Goal: Task Accomplishment & Management: Complete application form

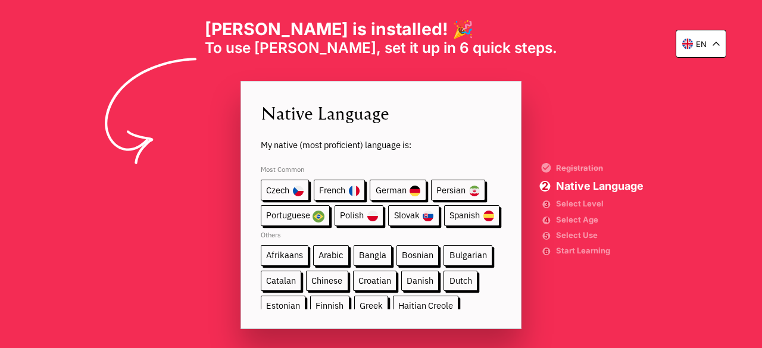
click at [270, 170] on span "Most Common" at bounding box center [381, 168] width 240 height 24
click at [325, 251] on span "Arabic" at bounding box center [330, 255] width 35 height 21
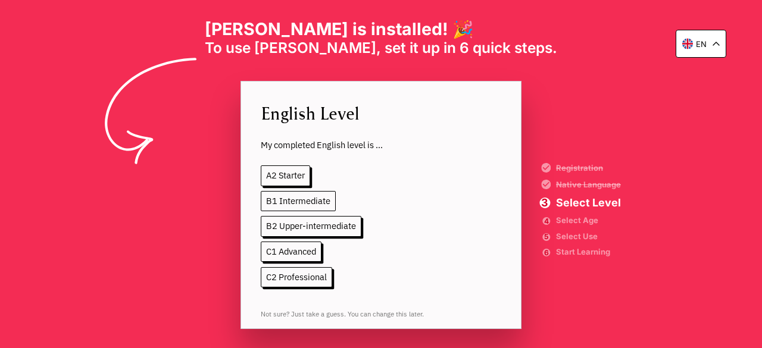
click at [299, 198] on span "B1 Intermediate" at bounding box center [298, 201] width 75 height 21
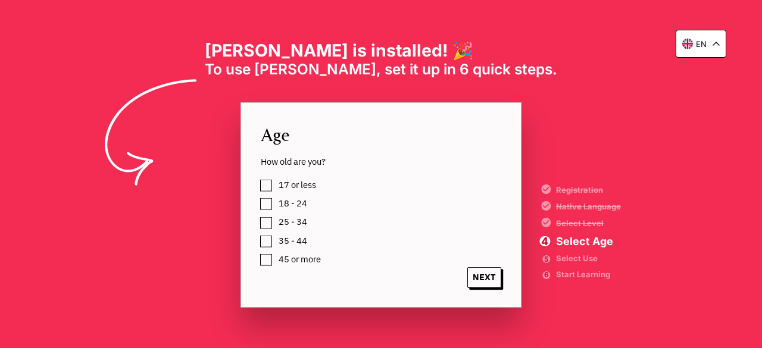
click at [274, 200] on label "18 - 24" at bounding box center [290, 203] width 33 height 15
click at [481, 271] on span "NEXT" at bounding box center [484, 277] width 34 height 21
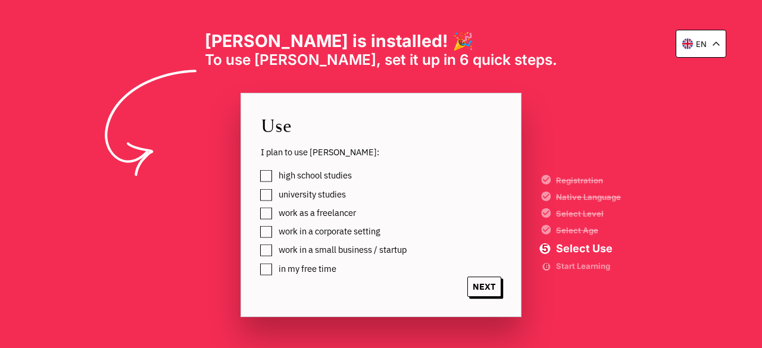
click at [274, 208] on label "work as a freelancer" at bounding box center [315, 212] width 82 height 15
click at [479, 274] on div "in my free time" at bounding box center [391, 268] width 260 height 15
drag, startPoint x: 479, startPoint y: 274, endPoint x: 496, endPoint y: 305, distance: 35.4
click at [496, 305] on div "Use I plan to use [PERSON_NAME]: high school studies university studies work as…" at bounding box center [380, 205] width 280 height 224
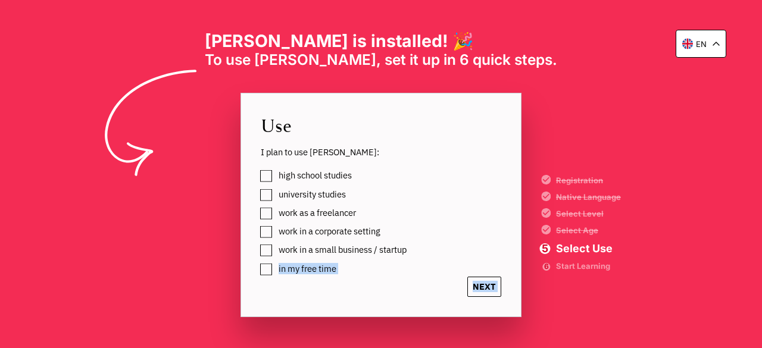
click at [490, 296] on span "NEXT" at bounding box center [484, 287] width 34 height 21
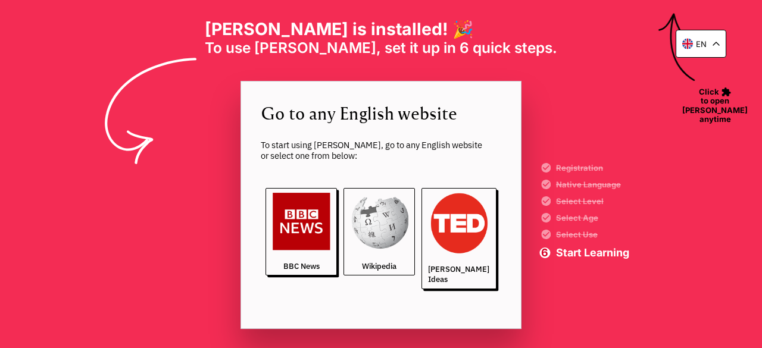
click at [383, 226] on img at bounding box center [380, 222] width 58 height 58
